Goal: Transaction & Acquisition: Purchase product/service

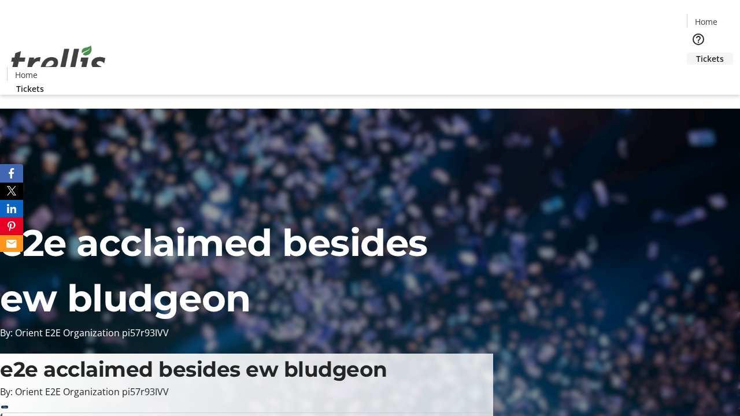
click at [696, 53] on span "Tickets" at bounding box center [710, 59] width 28 height 12
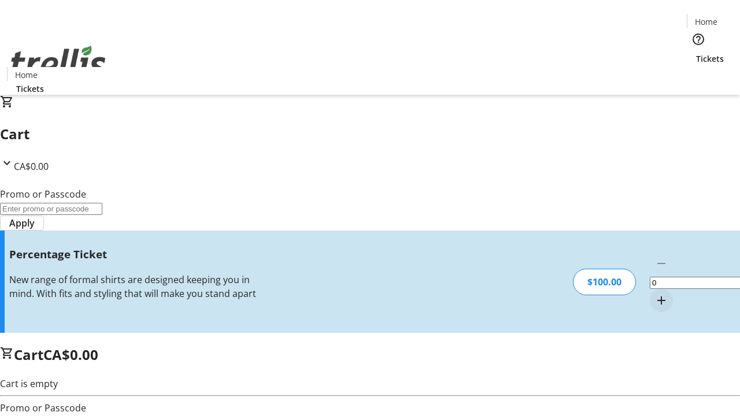
click at [655, 294] on mat-icon "Increment by one" at bounding box center [662, 301] width 14 height 14
type input "1"
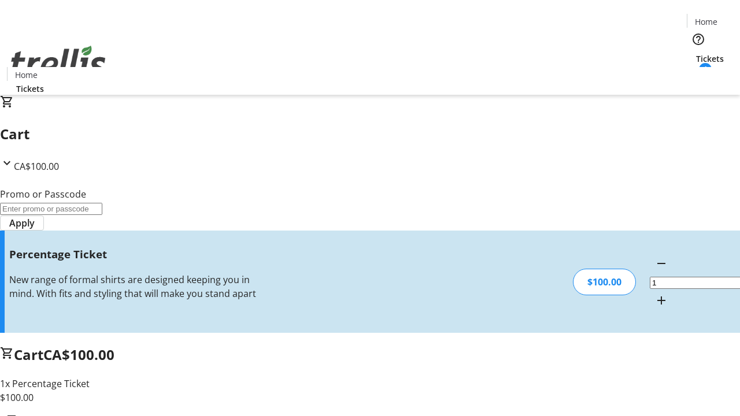
type input "BAR"
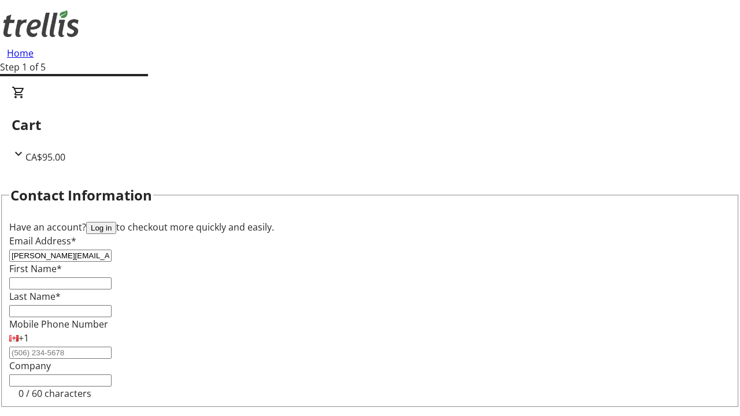
type input "[PERSON_NAME][EMAIL_ADDRESS][DOMAIN_NAME]"
type input "[PERSON_NAME]"
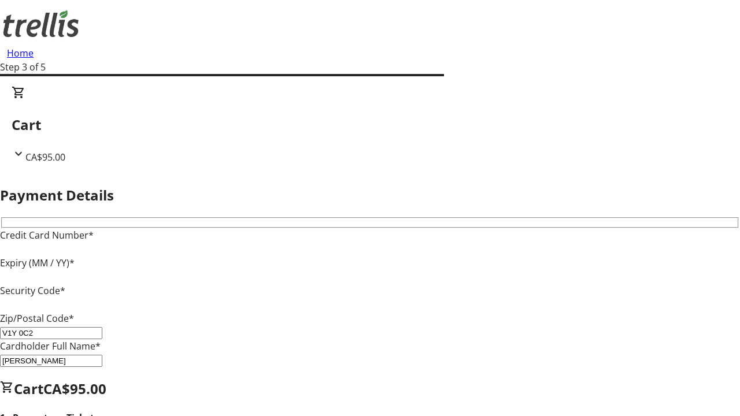
type input "V1Y 0C2"
